Goal: Transaction & Acquisition: Purchase product/service

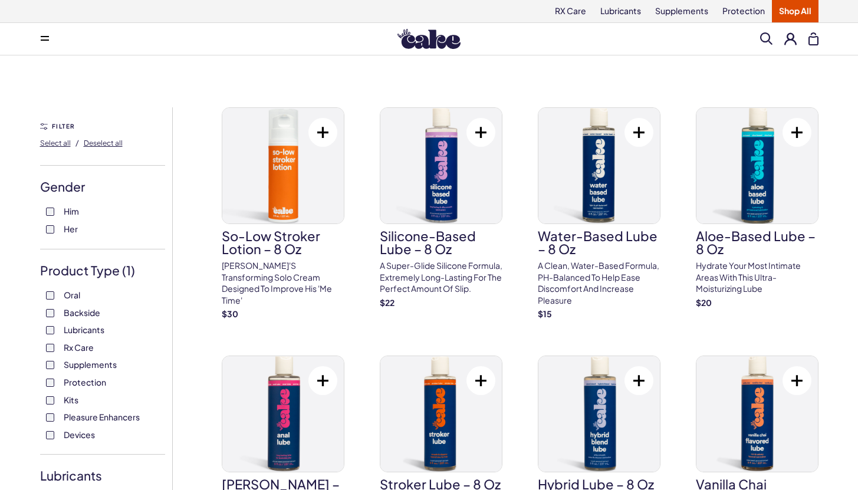
click at [311, 8] on div "RX Care Lubricants Supplements Protection Shop All" at bounding box center [430, 11] width 850 height 22
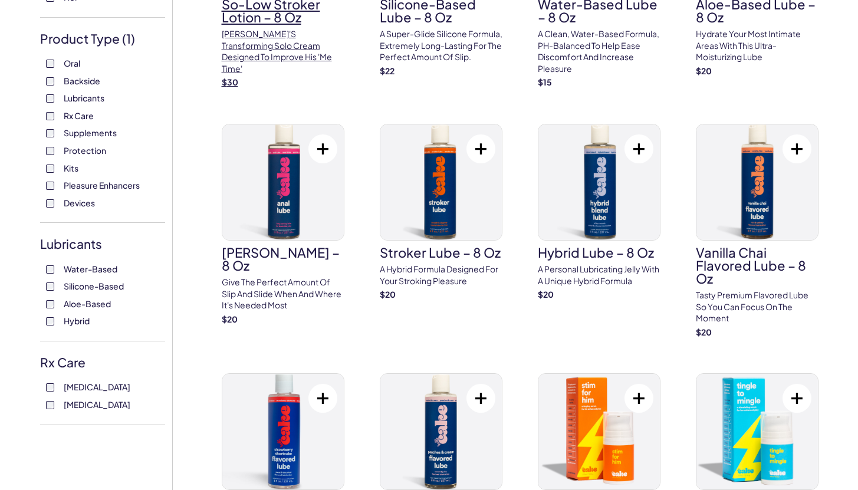
scroll to position [232, 0]
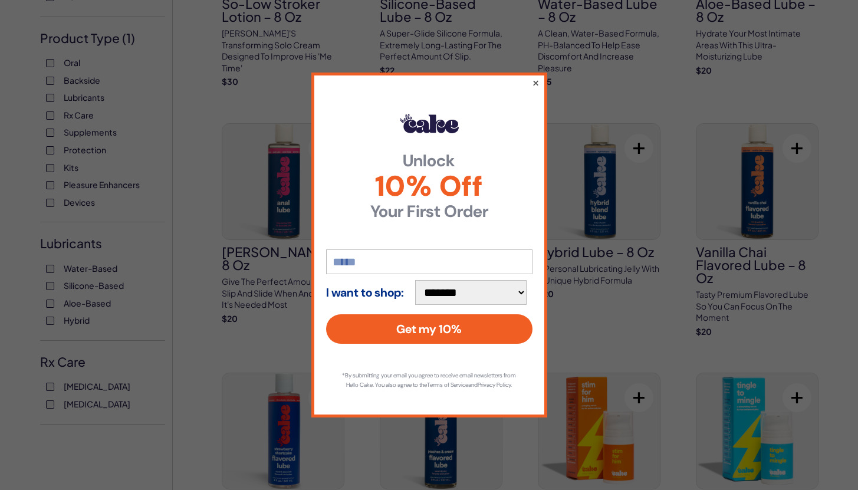
click at [536, 76] on button "×" at bounding box center [536, 83] width 8 height 14
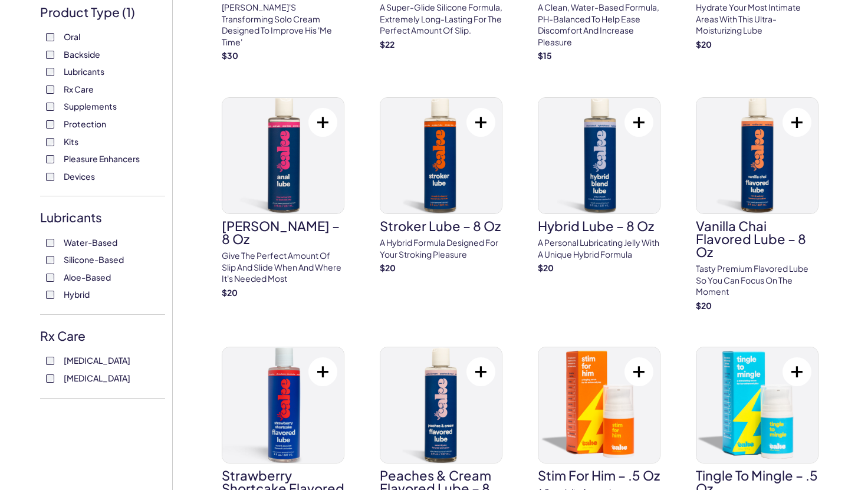
scroll to position [259, 0]
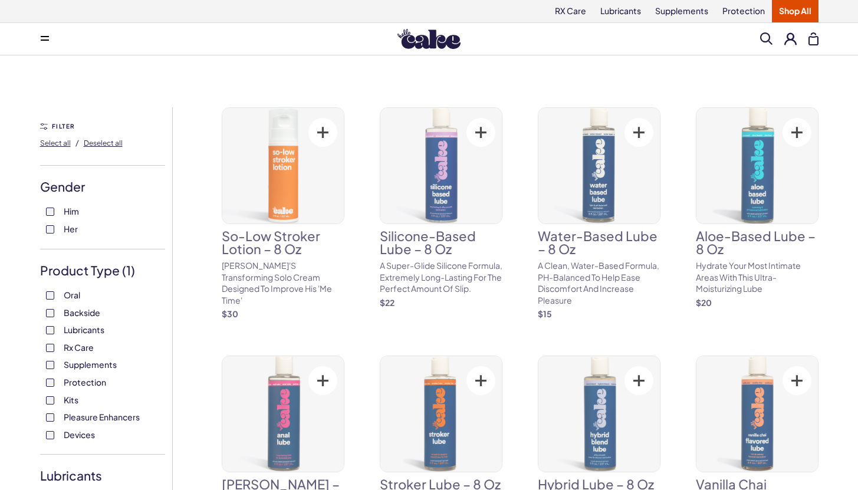
click at [435, 33] on img at bounding box center [429, 39] width 63 height 20
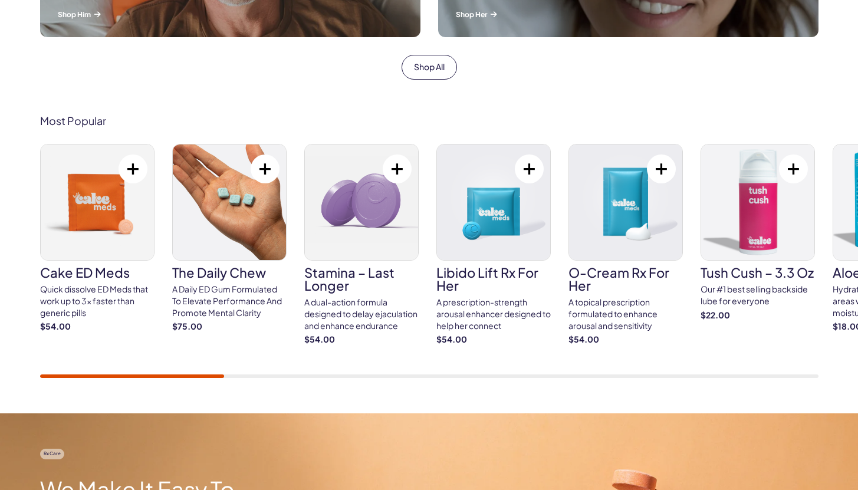
scroll to position [619, 0]
